Goal: Transaction & Acquisition: Purchase product/service

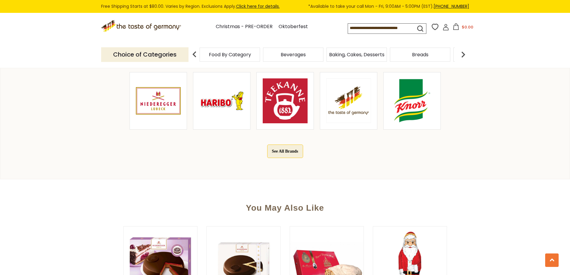
scroll to position [329, 0]
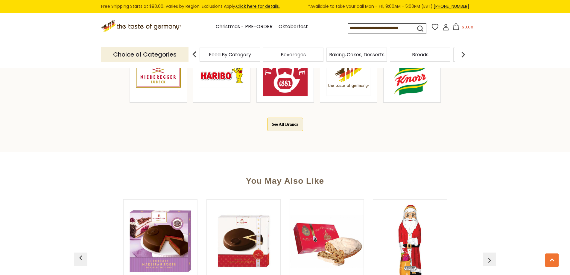
click at [283, 124] on button "See All Brands" at bounding box center [285, 124] width 36 height 13
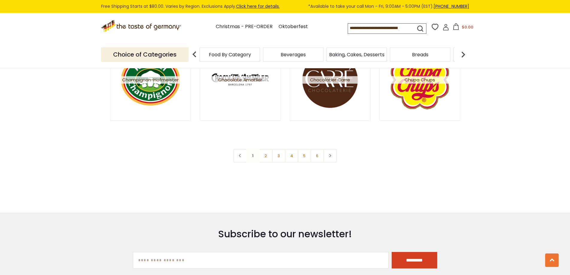
scroll to position [1097, 0]
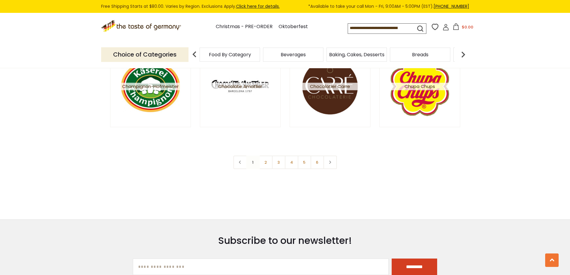
click at [278, 163] on link "3" at bounding box center [278, 162] width 13 height 13
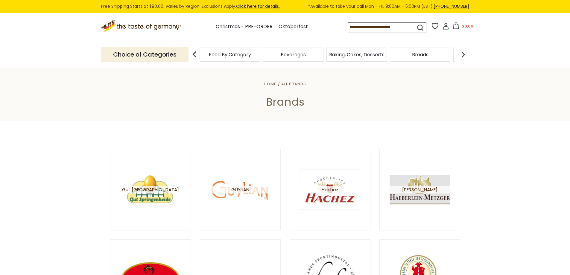
click at [225, 57] on span "Food By Category" at bounding box center [230, 54] width 42 height 4
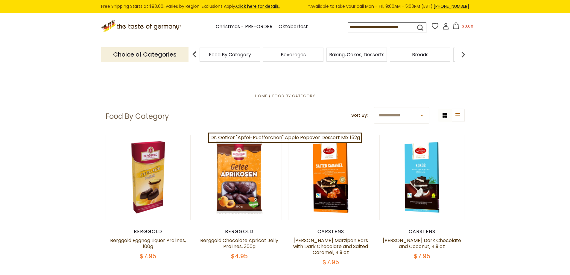
click at [237, 57] on span "Food By Category" at bounding box center [230, 54] width 42 height 4
click at [367, 26] on input at bounding box center [376, 27] width 57 height 8
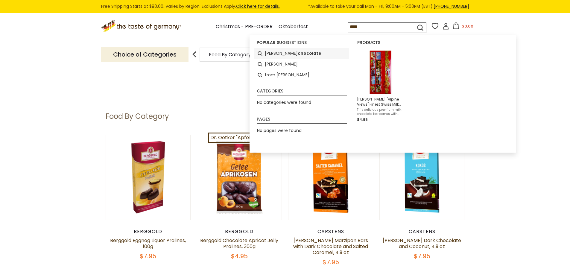
click at [298, 57] on b "chocolate" at bounding box center [310, 53] width 24 height 7
type input "**********"
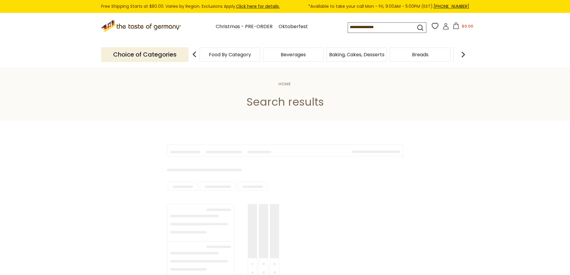
type input "**********"
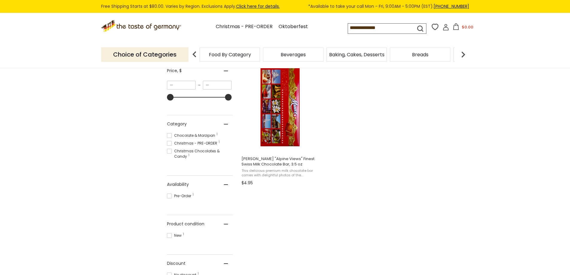
scroll to position [90, 0]
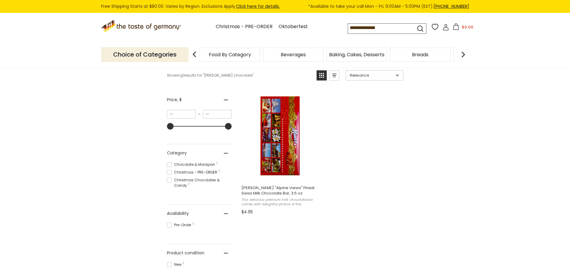
click at [270, 192] on span "[PERSON_NAME] "Alpine Views" Finest Swiss Milk Chocolate Bar, 3.5 oz" at bounding box center [279, 190] width 77 height 11
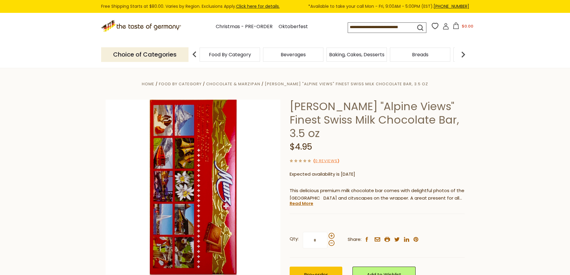
click at [303, 200] on link "Read More" at bounding box center [302, 203] width 24 height 6
